Goal: Register for event/course

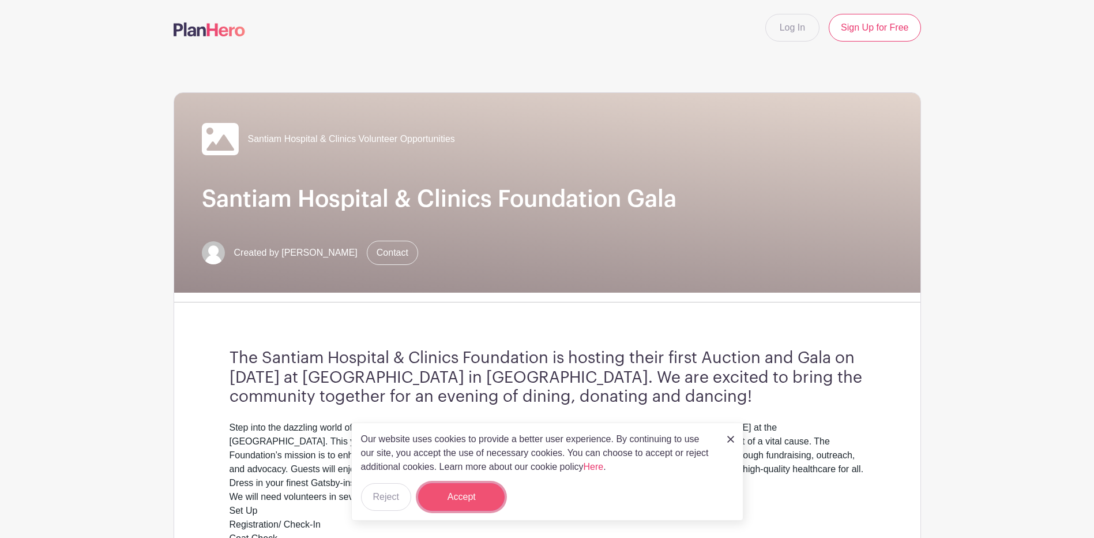
click at [457, 503] on button "Accept" at bounding box center [461, 497] width 87 height 28
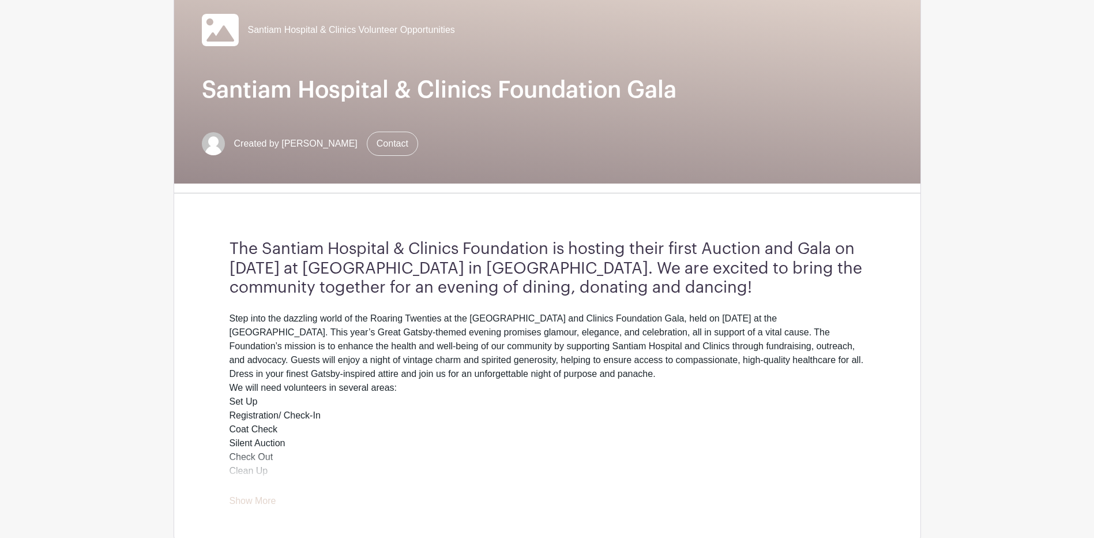
scroll to position [115, 0]
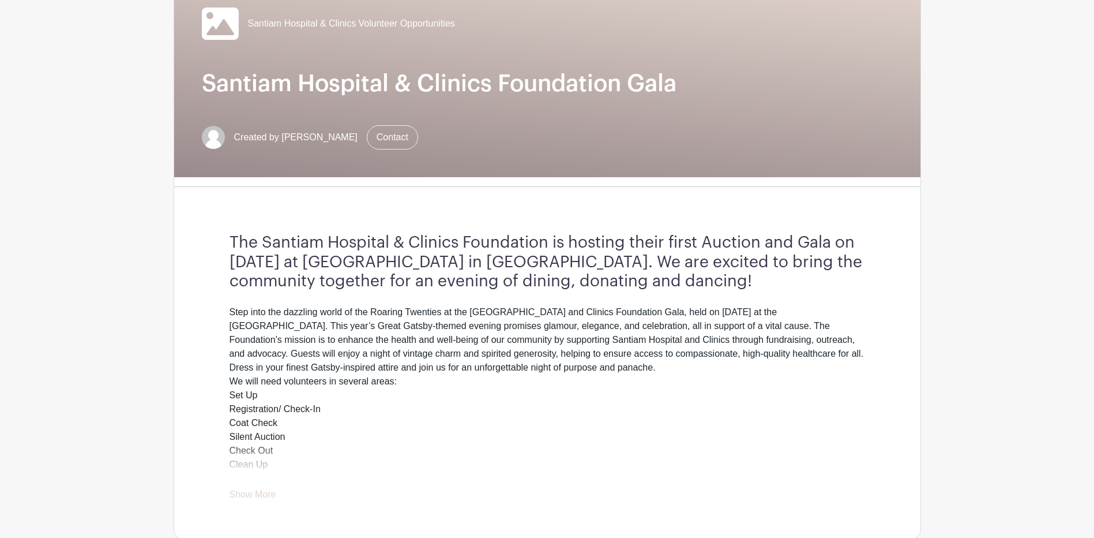
click at [268, 491] on link "Show More" at bounding box center [253, 496] width 47 height 14
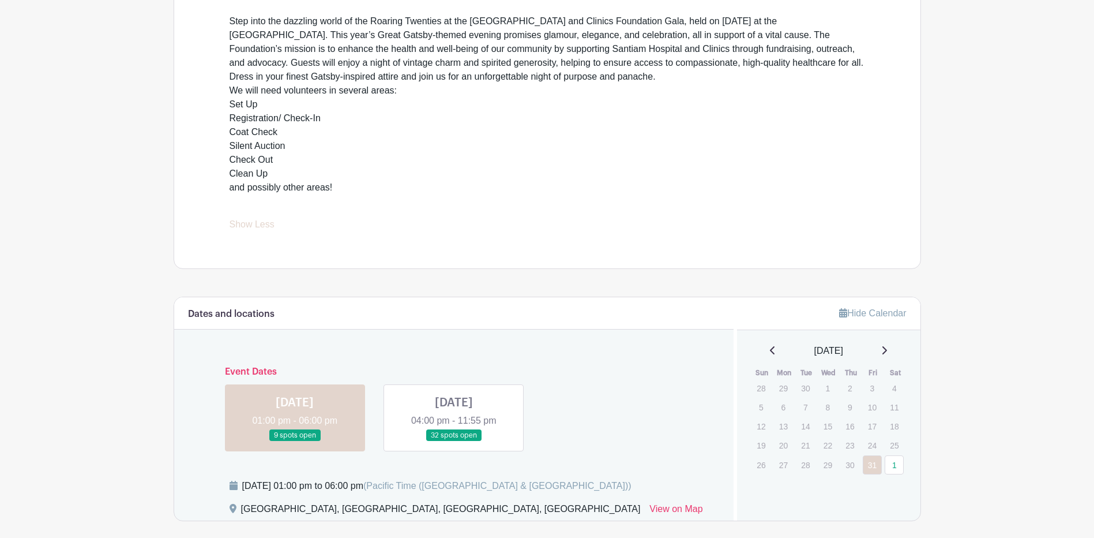
scroll to position [461, 0]
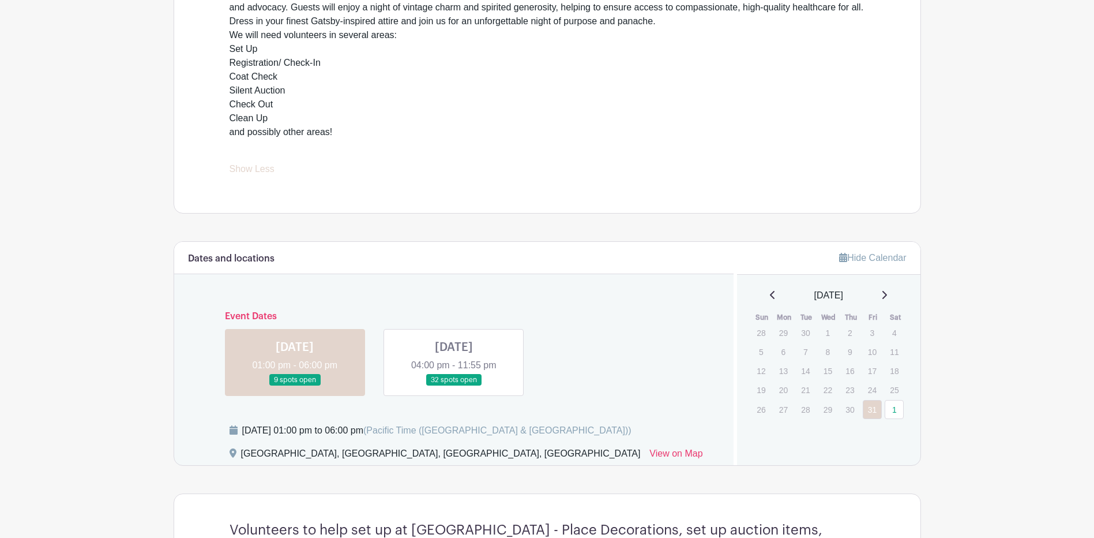
click at [454, 386] on link at bounding box center [454, 386] width 0 height 0
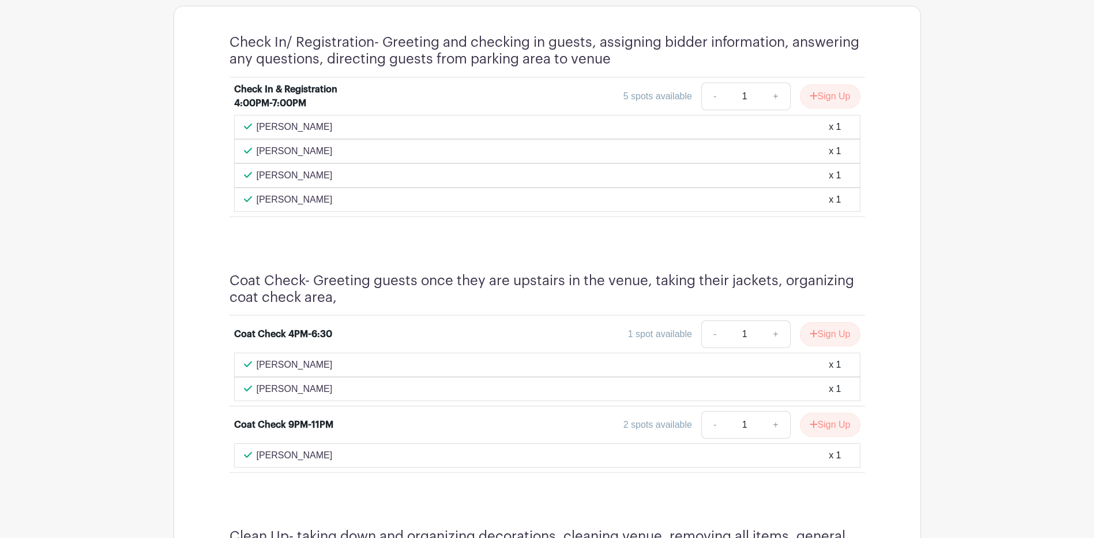
scroll to position [945, 0]
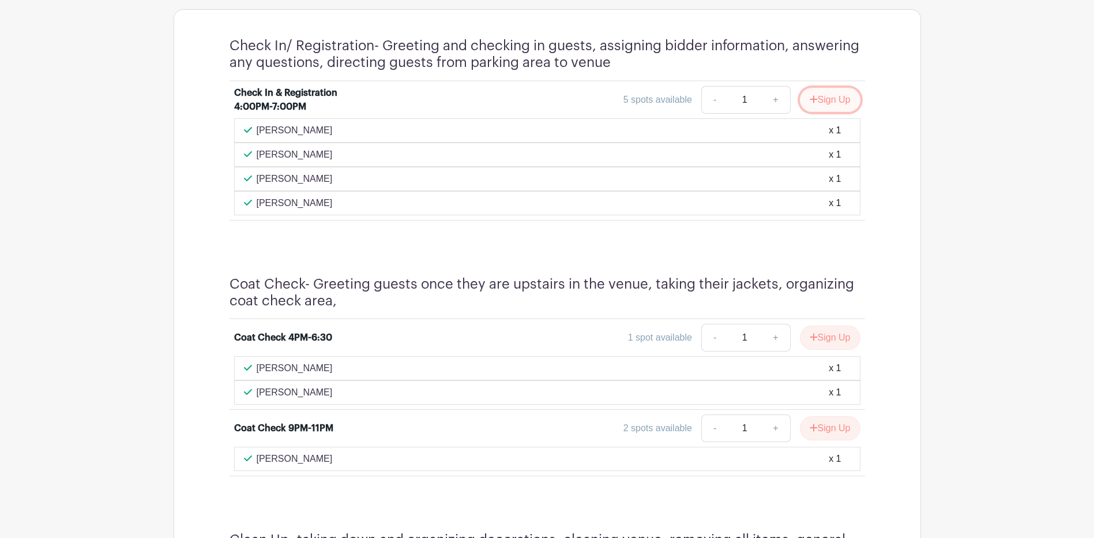
click at [833, 103] on button "Sign Up" at bounding box center [830, 100] width 61 height 24
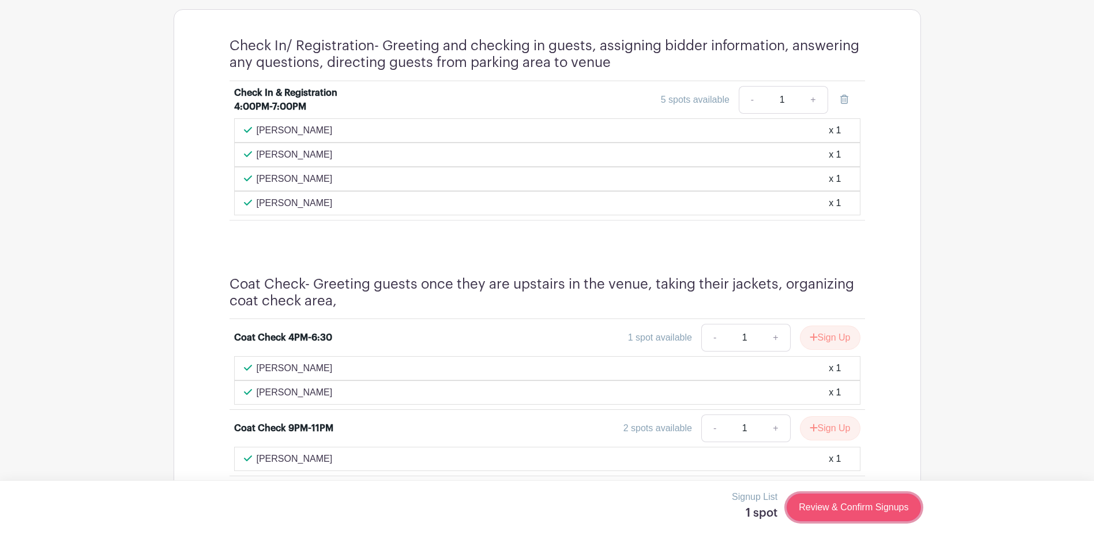
click at [859, 501] on link "Review & Confirm Signups" at bounding box center [854, 507] width 134 height 28
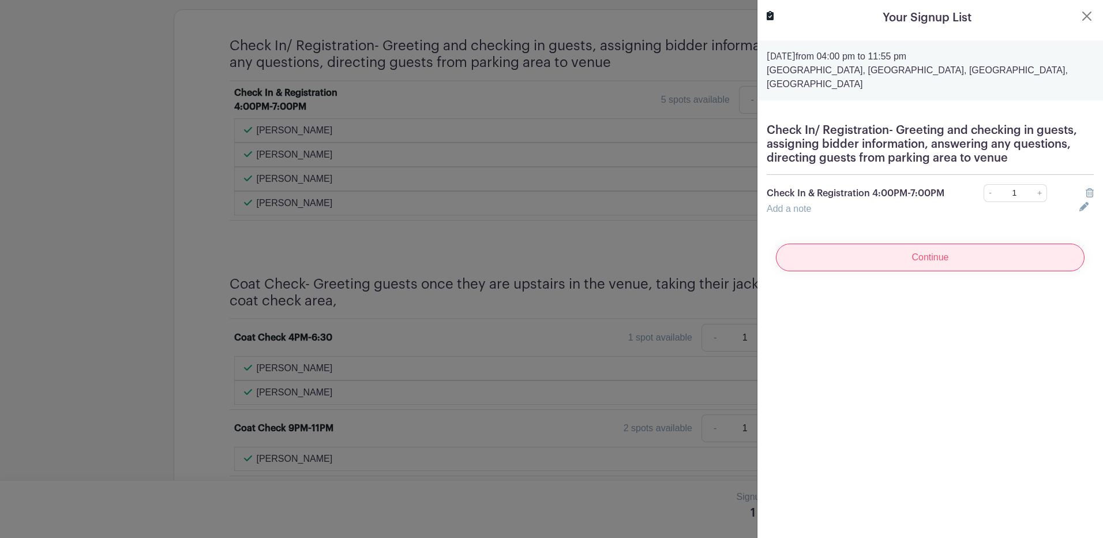
click at [907, 262] on input "Continue" at bounding box center [930, 257] width 309 height 28
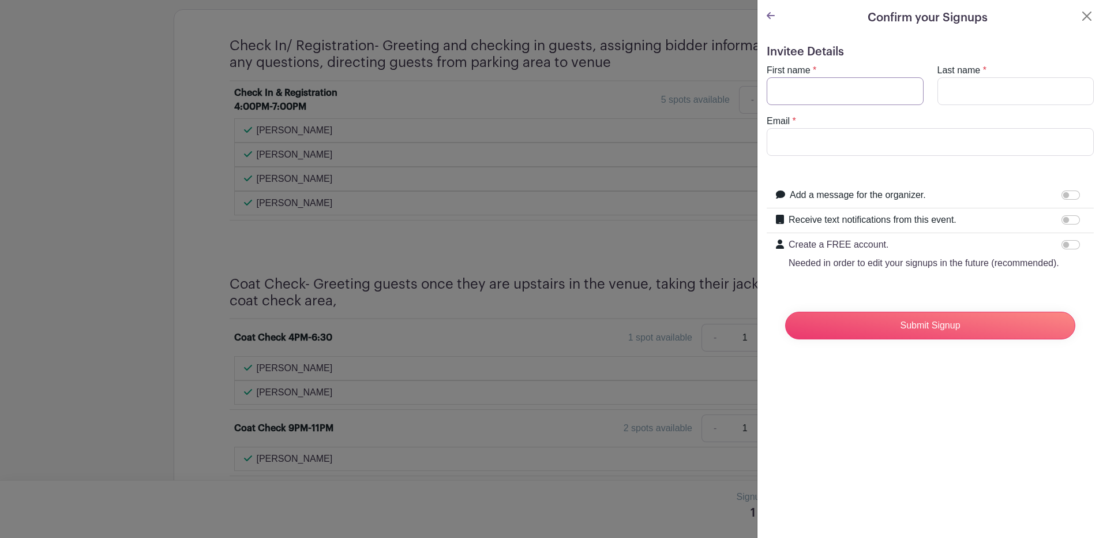
click at [842, 92] on input "First name" at bounding box center [844, 91] width 157 height 28
type input "[PERSON_NAME]"
type input "[EMAIL_ADDRESS][DOMAIN_NAME]"
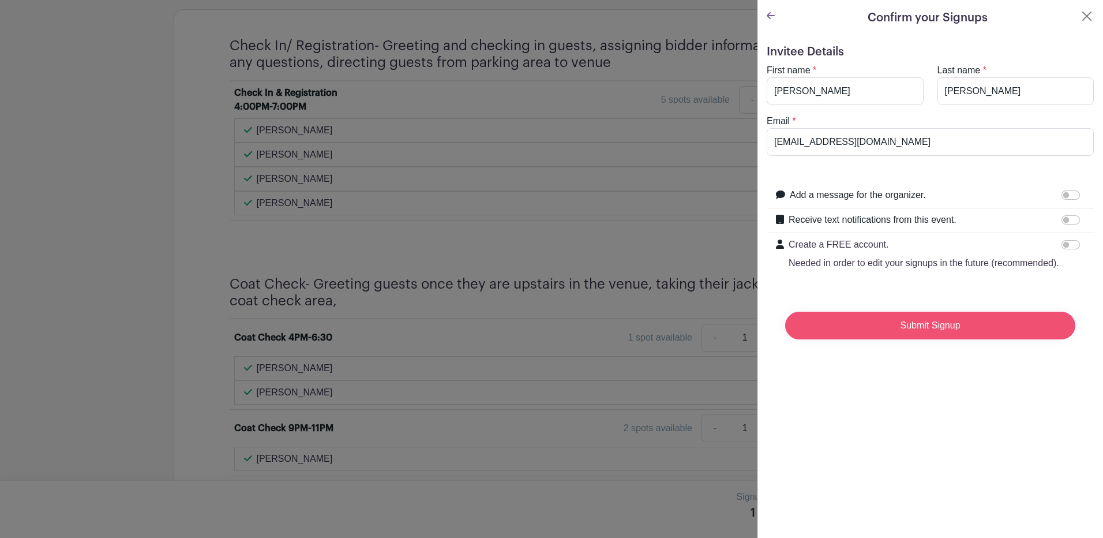
click at [928, 339] on input "Submit Signup" at bounding box center [930, 325] width 290 height 28
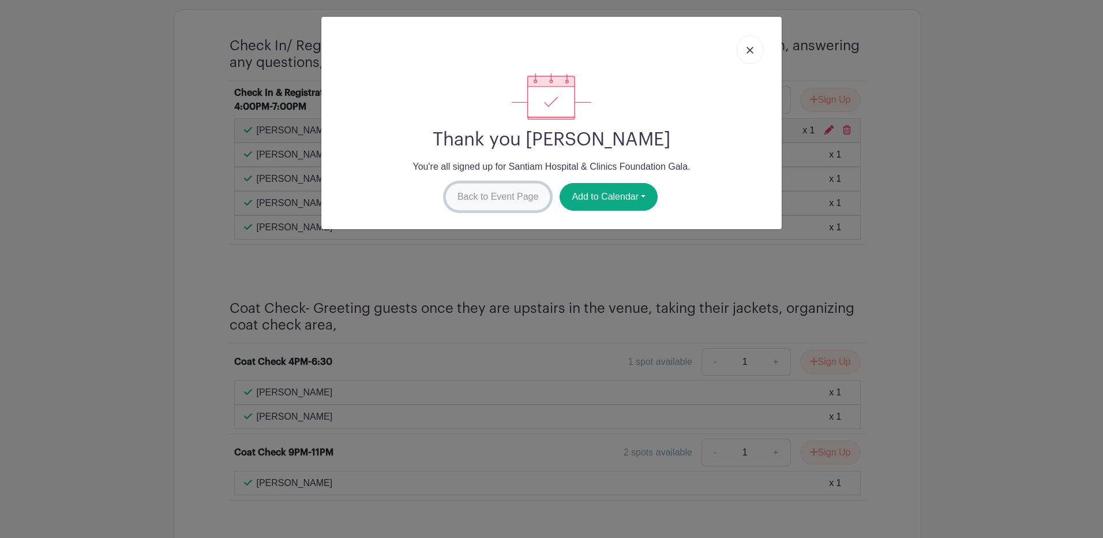
click at [506, 198] on link "Back to Event Page" at bounding box center [498, 197] width 106 height 28
